Goal: Transaction & Acquisition: Download file/media

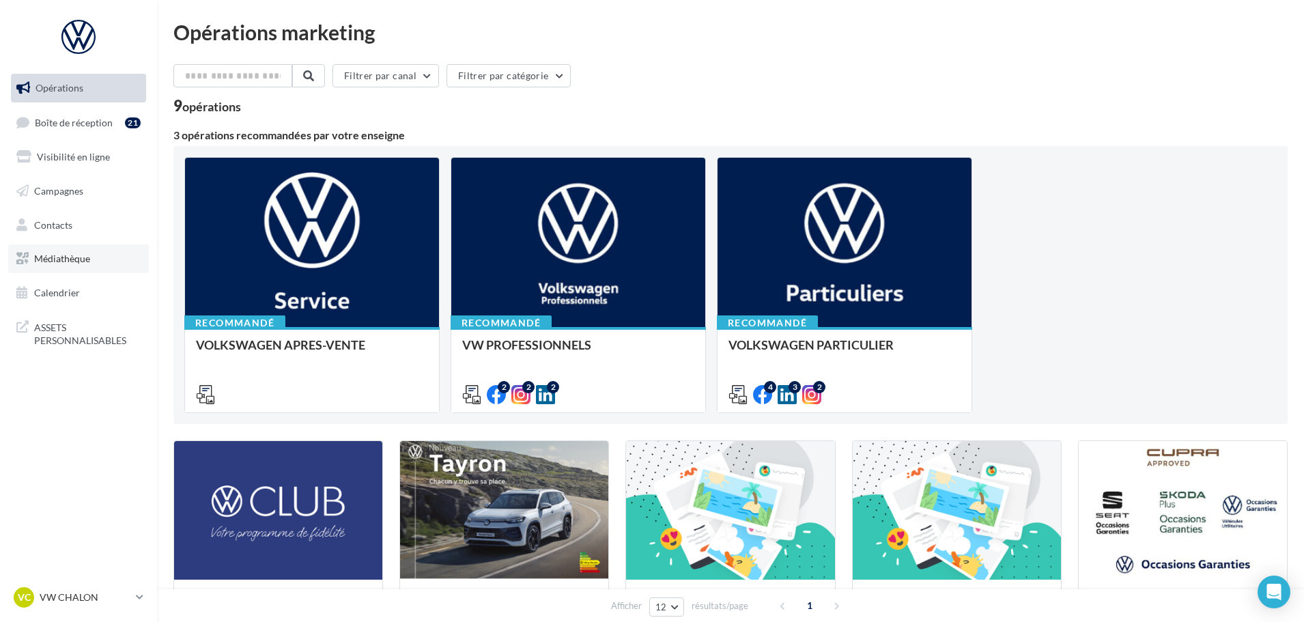
click at [57, 256] on span "Médiathèque" at bounding box center [62, 259] width 56 height 12
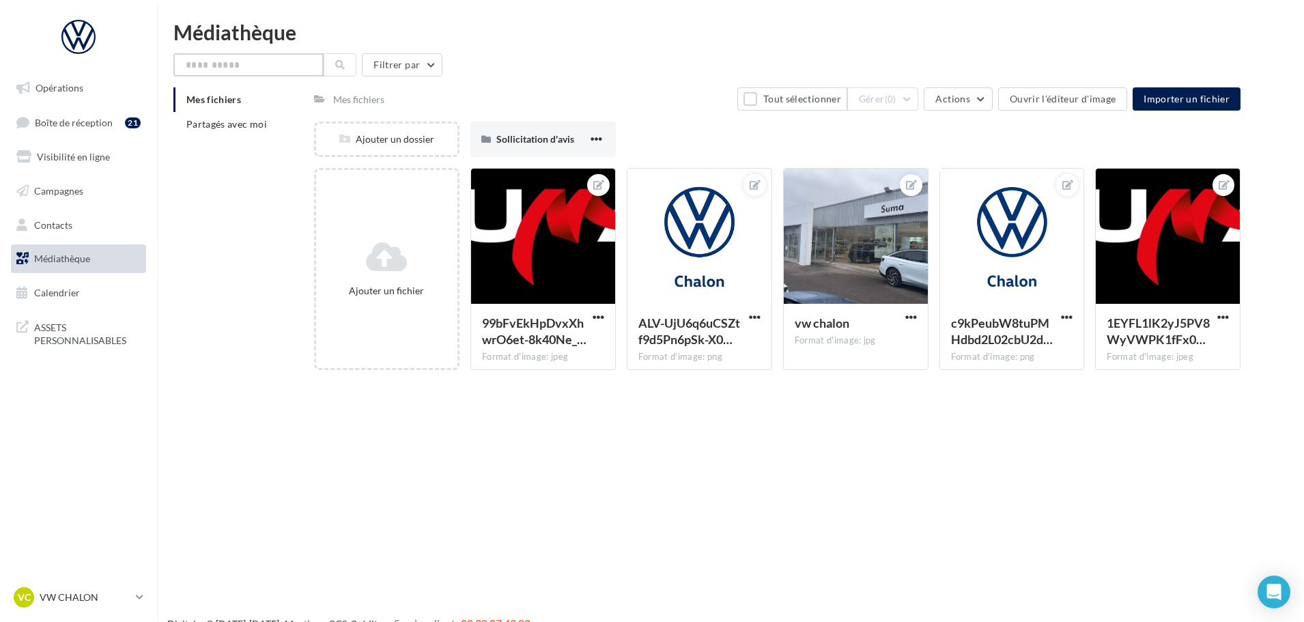
click at [281, 65] on input "text" at bounding box center [248, 64] width 150 height 23
click at [246, 126] on span "Partagés avec moi" at bounding box center [226, 124] width 81 height 12
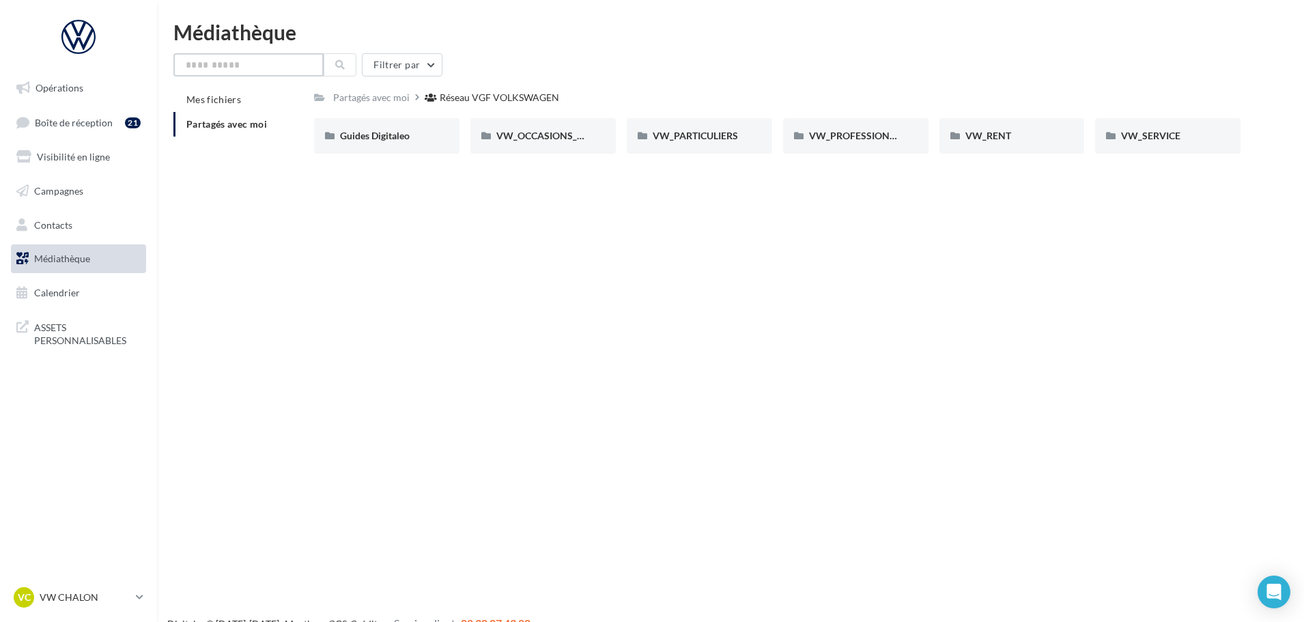
click at [238, 62] on input "text" at bounding box center [248, 64] width 150 height 23
paste input "**********"
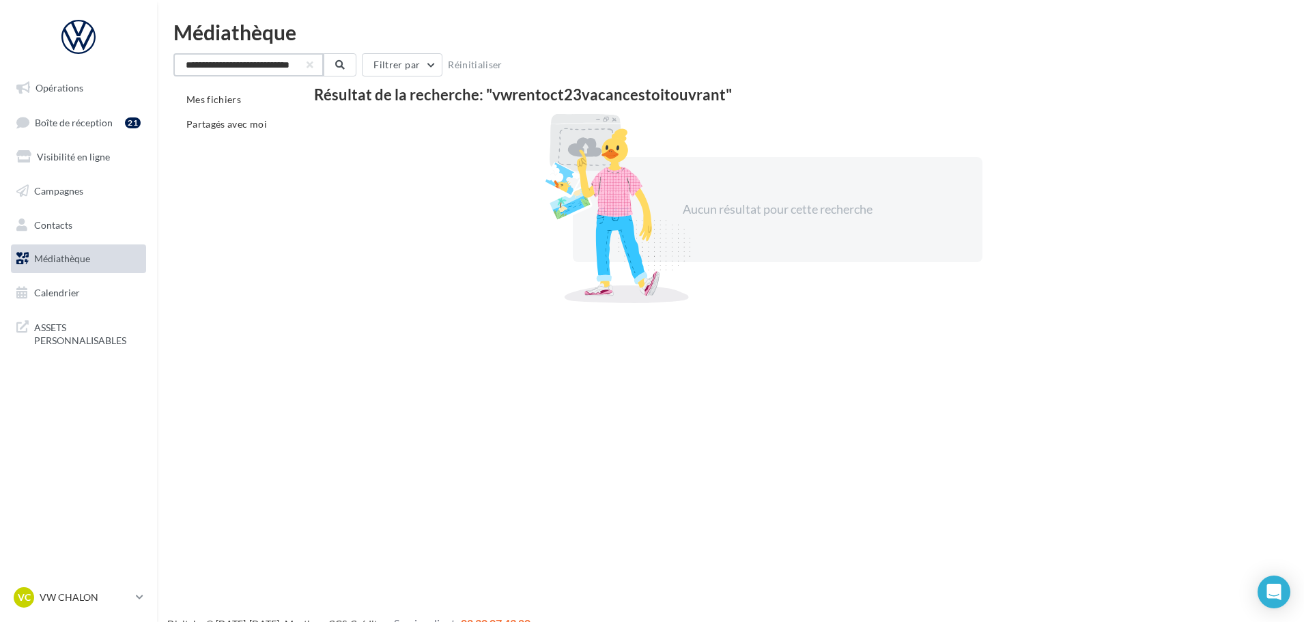
click at [259, 63] on input "**********" at bounding box center [248, 64] width 150 height 23
drag, startPoint x: 225, startPoint y: 64, endPoint x: 676, endPoint y: 66, distance: 451.1
click at [676, 66] on div "**********" at bounding box center [730, 64] width 1114 height 23
type input "**********"
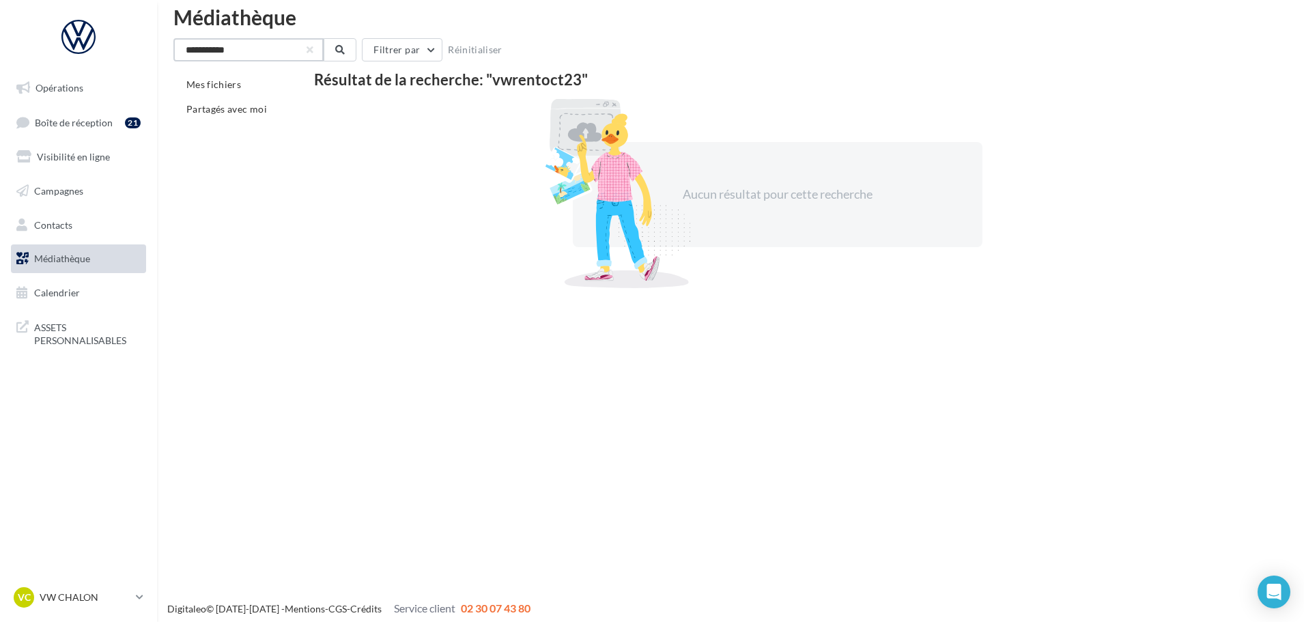
scroll to position [22, 0]
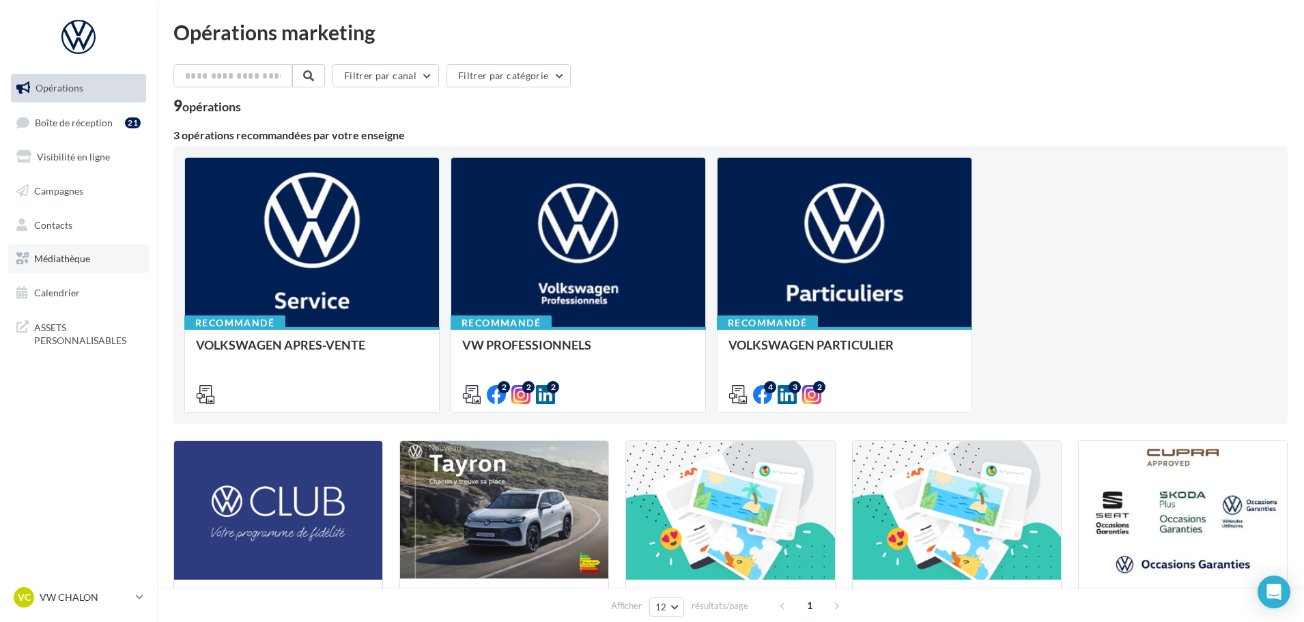
click at [81, 253] on span "Médiathèque" at bounding box center [62, 259] width 56 height 12
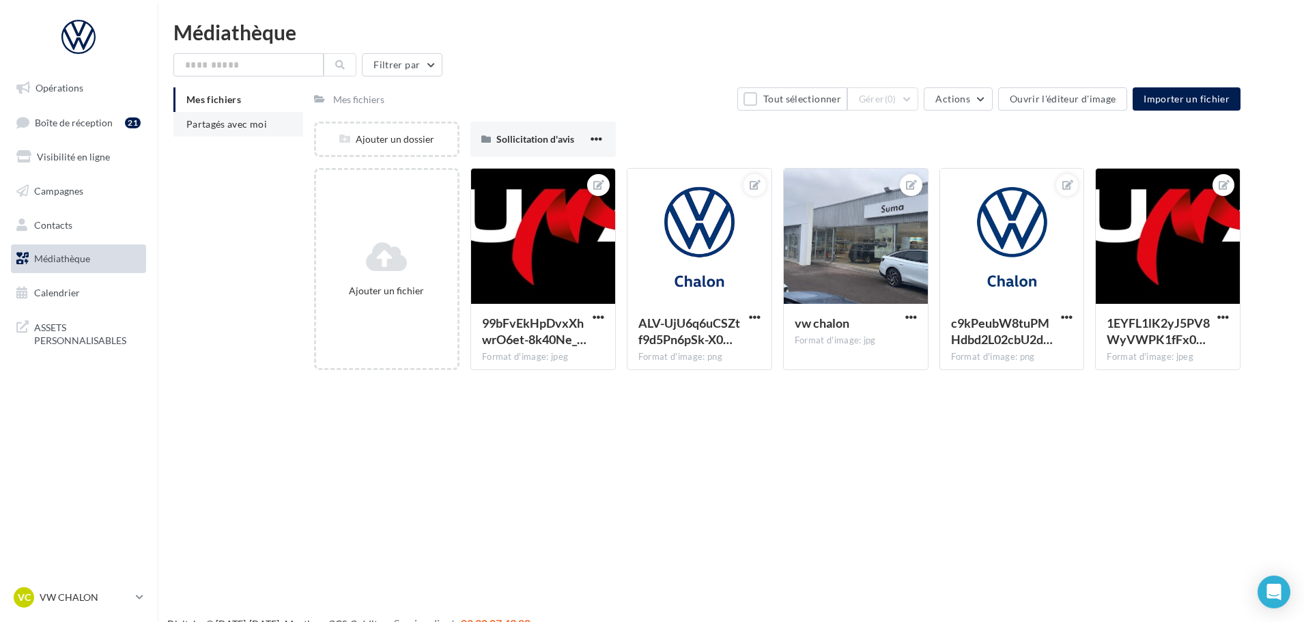
click at [233, 135] on li "Partagés avec moi" at bounding box center [238, 124] width 130 height 25
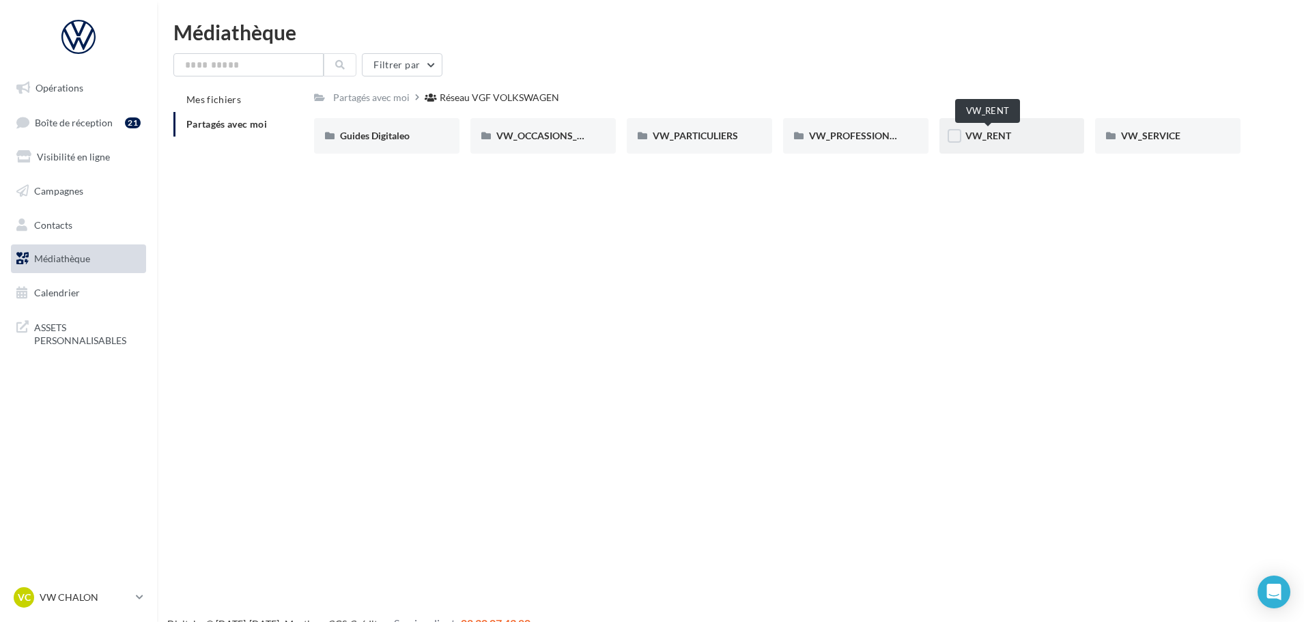
click at [1018, 149] on div "VW_RENT" at bounding box center [1011, 135] width 145 height 35
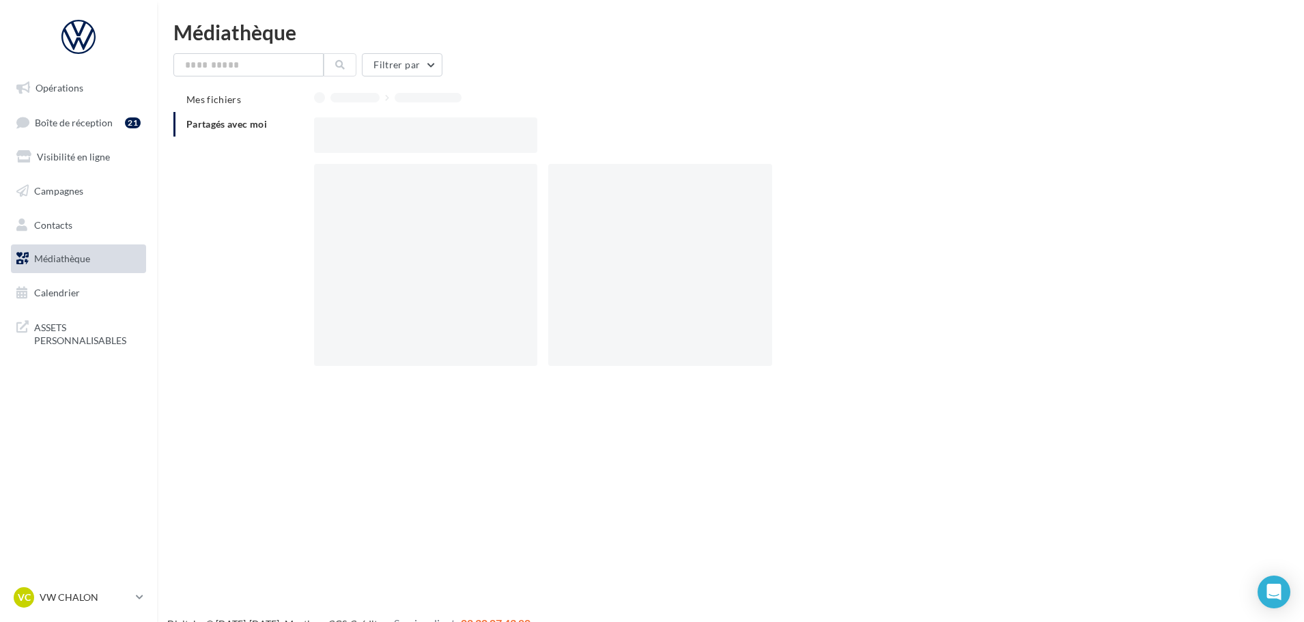
click at [1007, 122] on div at bounding box center [782, 134] width 937 height 35
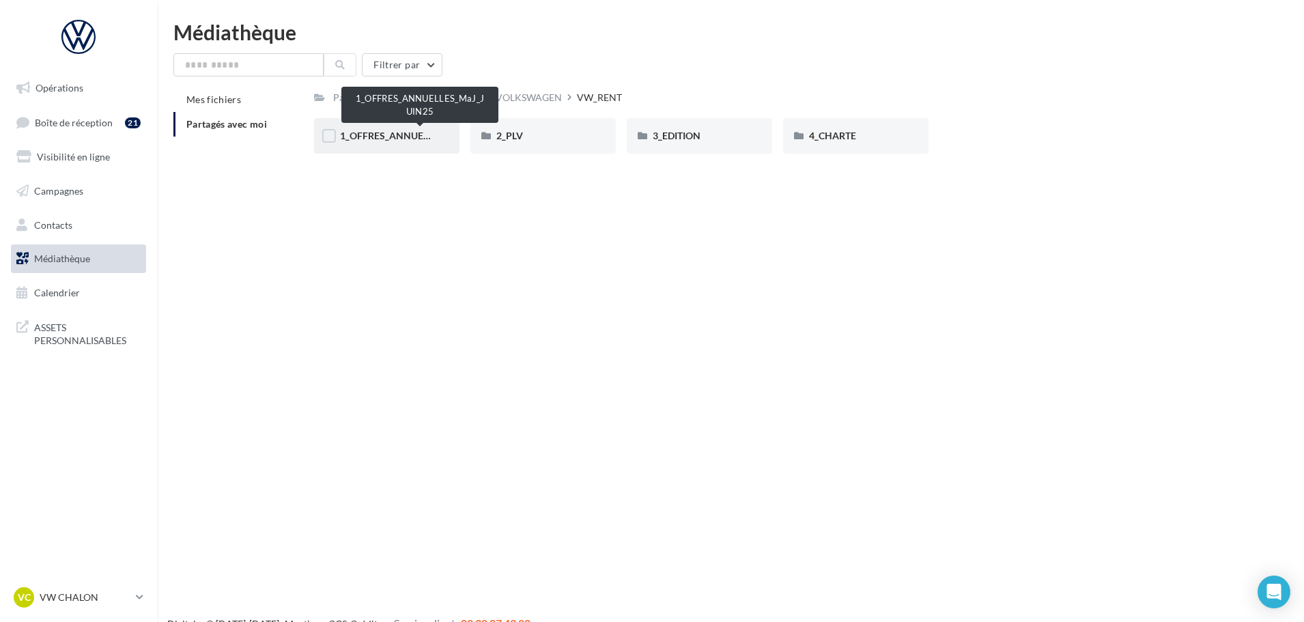
click at [378, 134] on span "1_OFFRES_ANNUELLES_MaJ_JUIN25" at bounding box center [421, 136] width 162 height 12
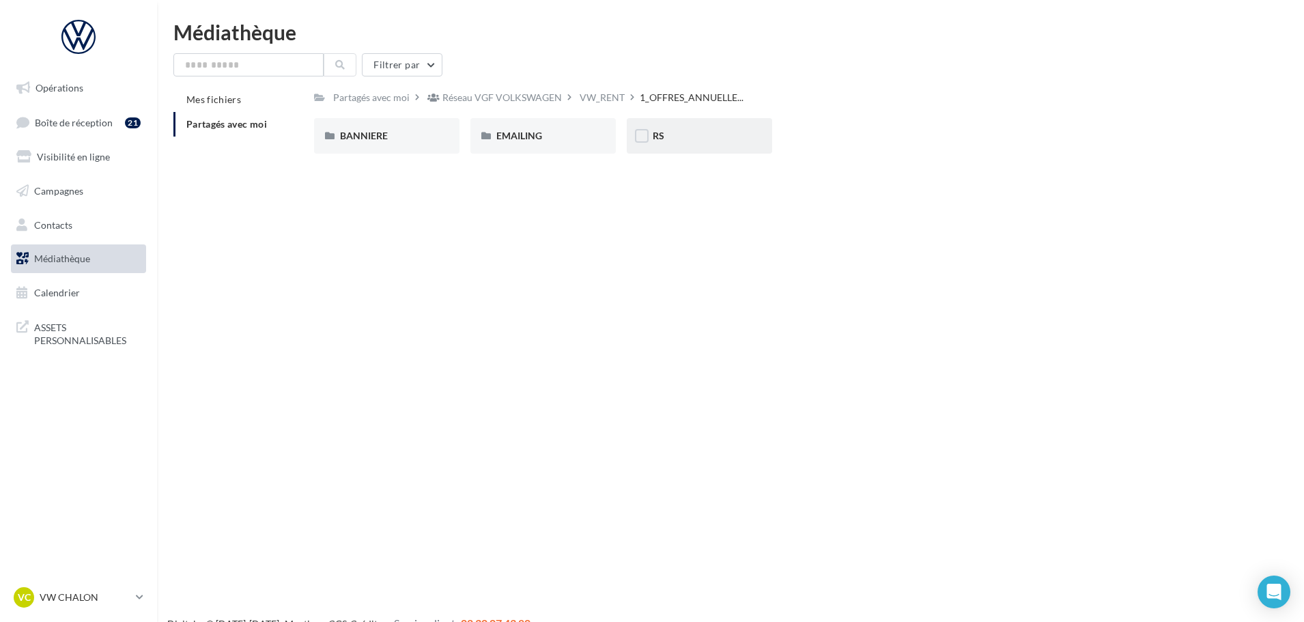
click at [685, 131] on div "RS" at bounding box center [699, 136] width 94 height 14
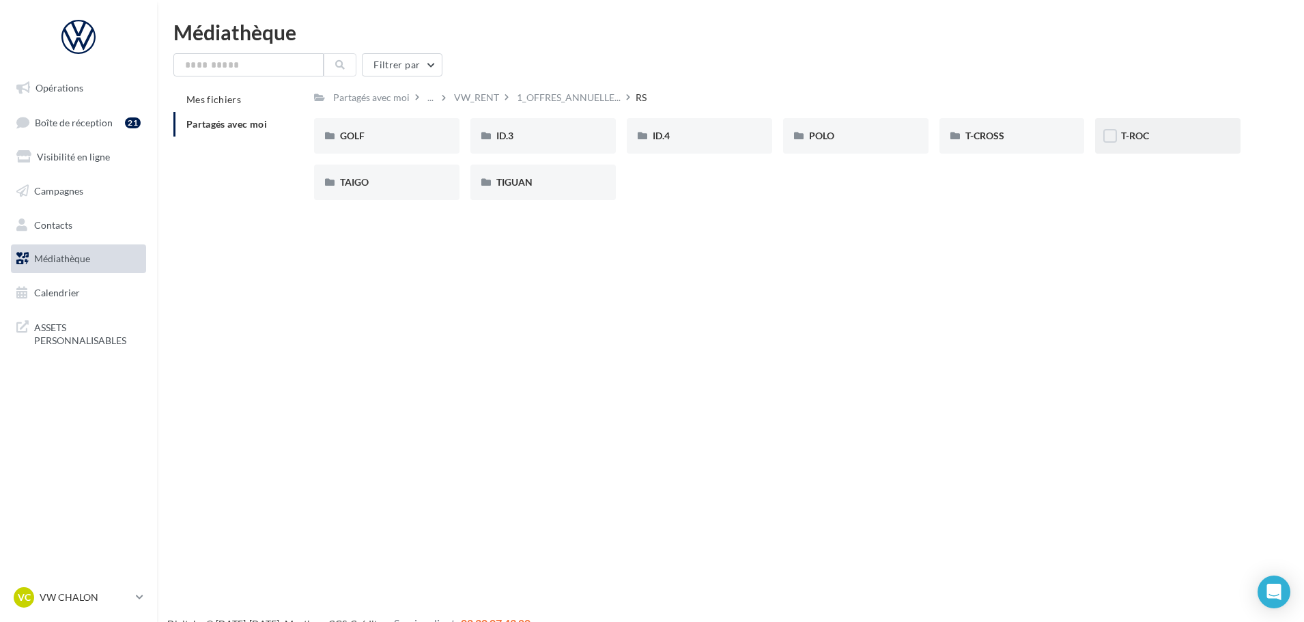
click at [1155, 130] on div "T-ROC" at bounding box center [1168, 136] width 94 height 14
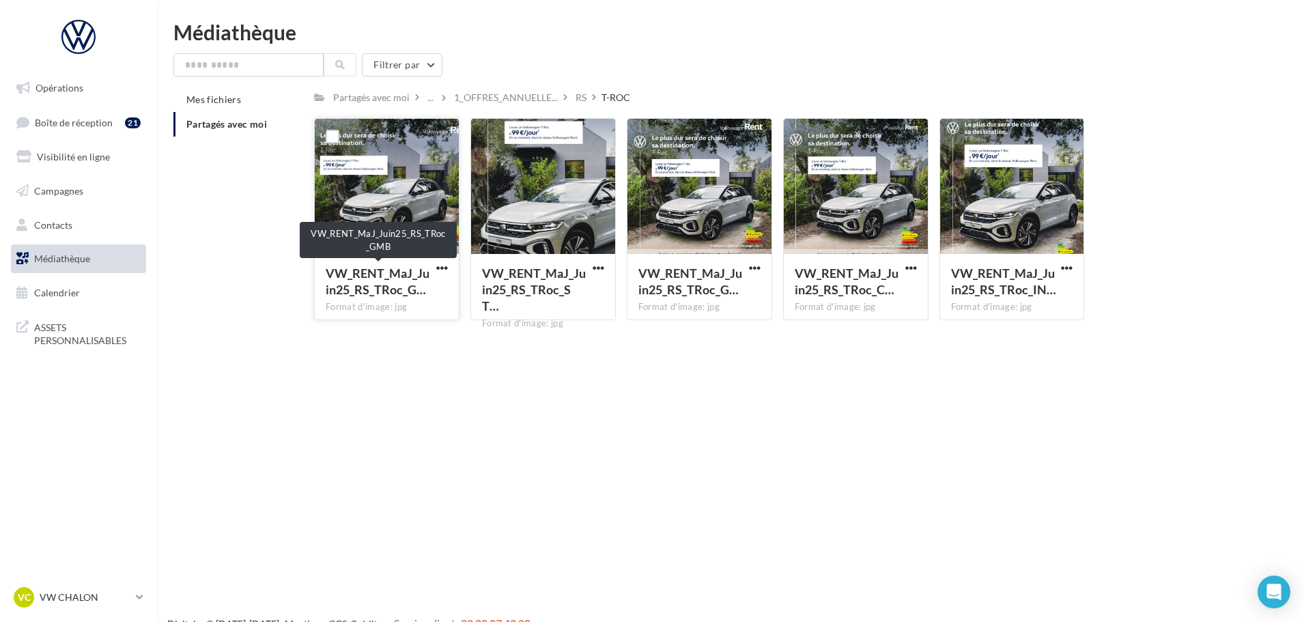
click at [372, 280] on span "VW_RENT_MaJ_Juin25_RS_TRoc_G…" at bounding box center [378, 280] width 104 height 31
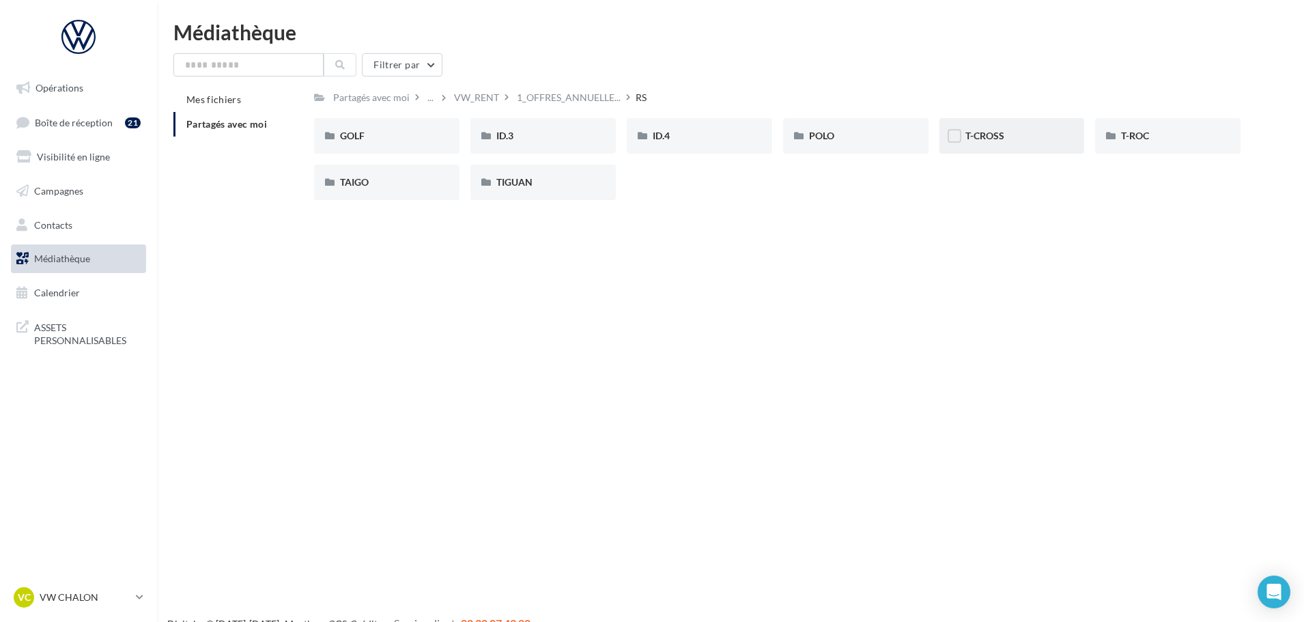
click at [1000, 127] on div "T-CROSS" at bounding box center [1011, 135] width 145 height 35
click at [827, 141] on span "POLO" at bounding box center [821, 136] width 25 height 12
click at [375, 186] on div "TAIGO" at bounding box center [387, 182] width 94 height 14
click at [504, 183] on span "TIGUAN" at bounding box center [514, 182] width 36 height 12
click at [667, 136] on span "ID.4" at bounding box center [660, 136] width 17 height 12
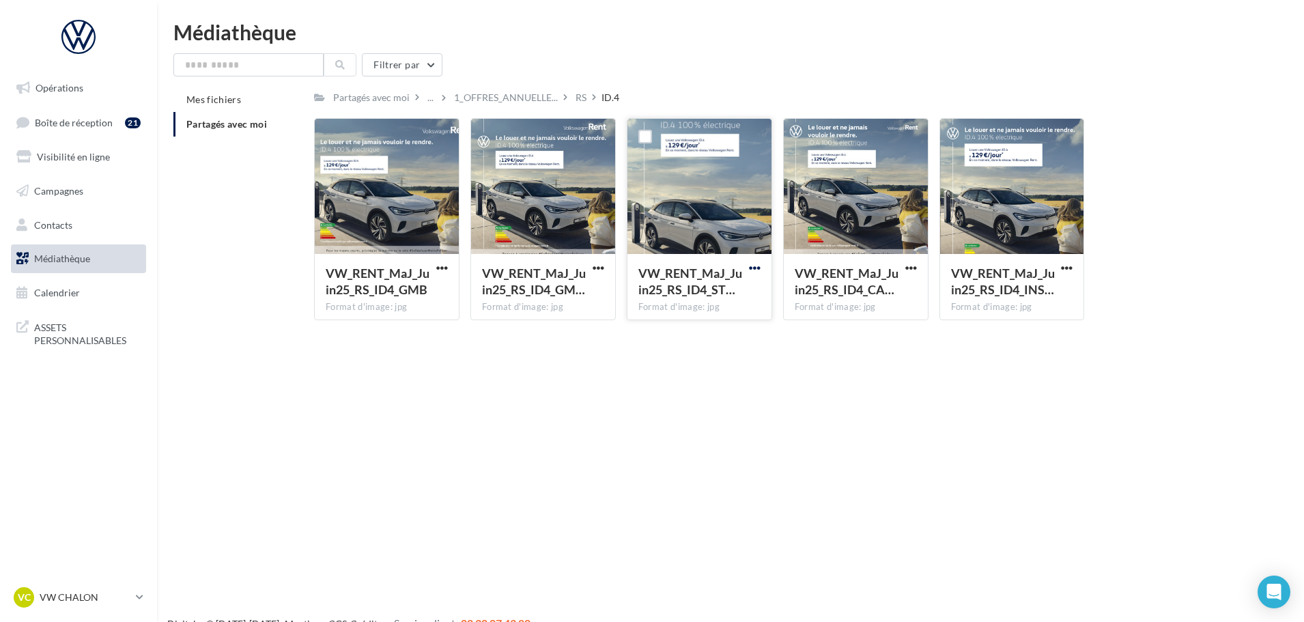
click at [757, 265] on span "button" at bounding box center [755, 268] width 12 height 12
click at [691, 298] on button "Télécharger" at bounding box center [695, 294] width 136 height 35
click at [910, 267] on span "button" at bounding box center [911, 268] width 12 height 12
click at [840, 290] on button "Télécharger" at bounding box center [851, 294] width 136 height 35
click at [448, 268] on button "button" at bounding box center [441, 269] width 17 height 14
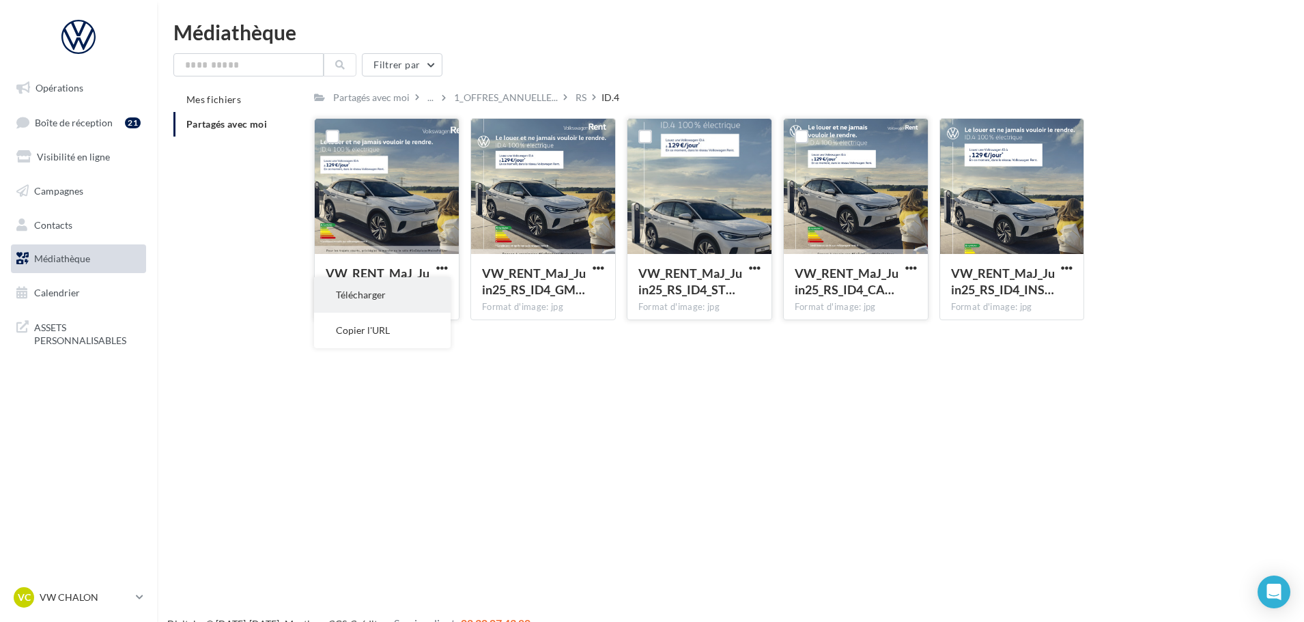
click at [366, 287] on button "Télécharger" at bounding box center [382, 294] width 136 height 35
click at [595, 262] on span "button" at bounding box center [598, 268] width 12 height 12
click at [532, 300] on button "Télécharger" at bounding box center [538, 294] width 136 height 35
click at [1068, 267] on span "button" at bounding box center [1067, 268] width 12 height 12
click at [999, 301] on button "Télécharger" at bounding box center [1006, 294] width 136 height 35
